Goal: Find contact information: Find contact information

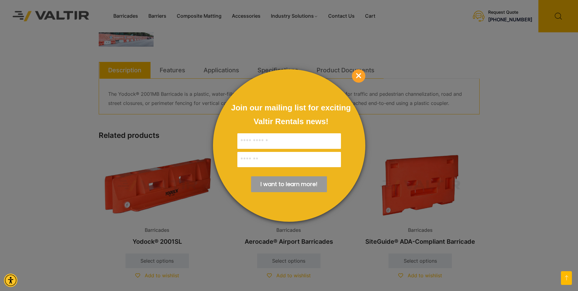
scroll to position [335, 0]
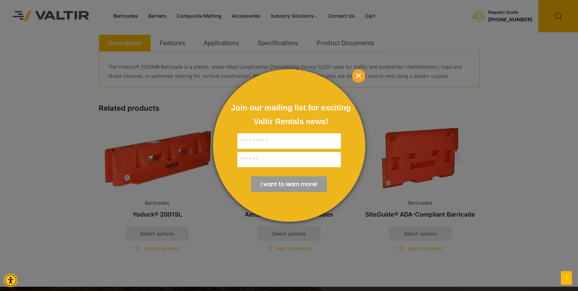
click at [356, 73] on span "×" at bounding box center [358, 75] width 13 height 13
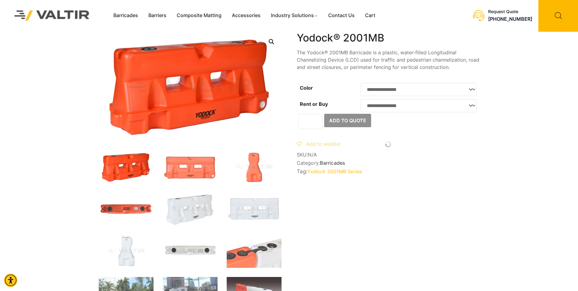
scroll to position [0, 0]
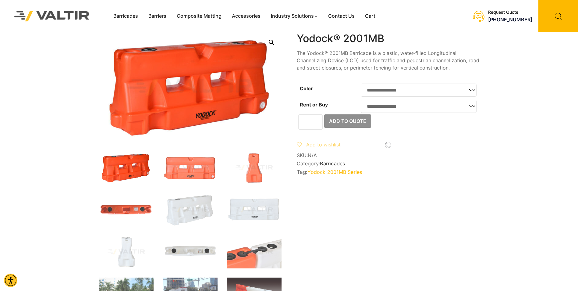
click at [345, 17] on link "Contact Us" at bounding box center [341, 16] width 37 height 9
click at [130, 16] on link "Barricades" at bounding box center [125, 16] width 35 height 9
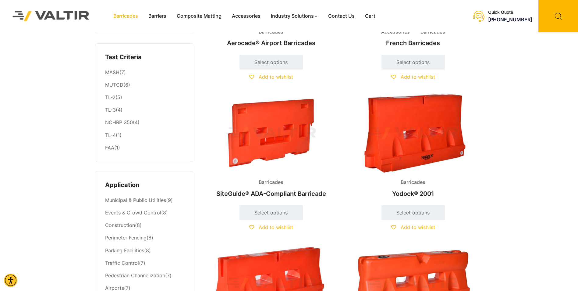
scroll to position [30, 0]
